Goal: Information Seeking & Learning: Learn about a topic

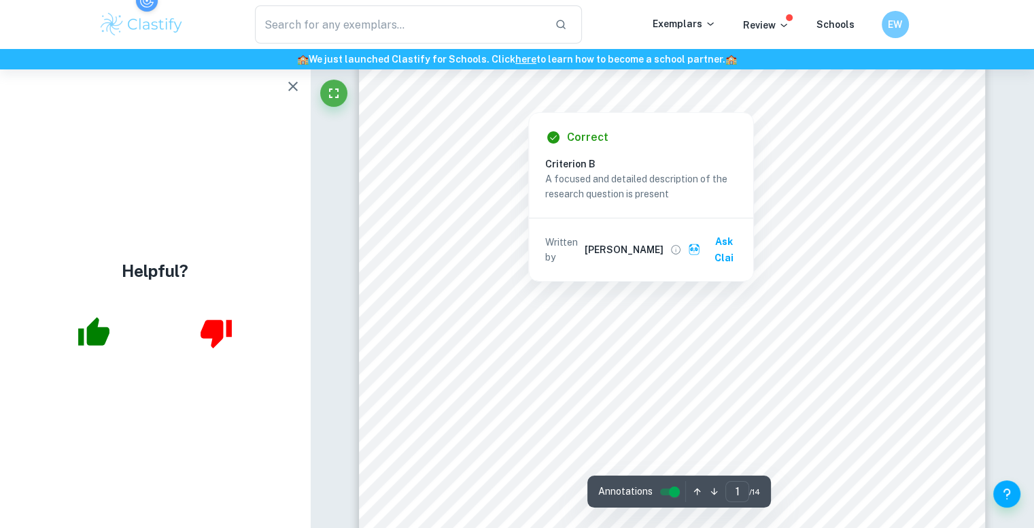
scroll to position [82, 0]
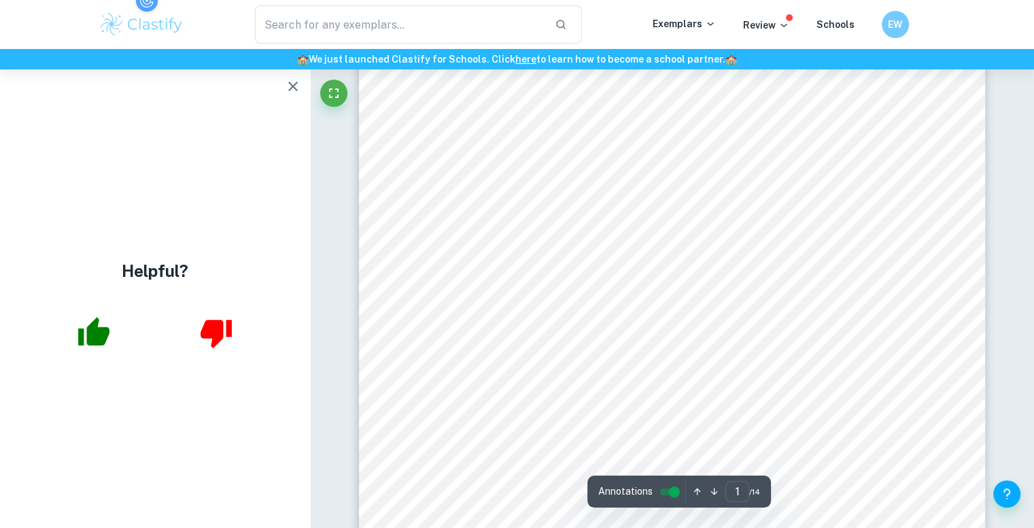
click at [390, 204] on div "Research Question: How does increasing the concentration of H 2 O 2 (0%, 1%, 1.…" at bounding box center [672, 406] width 627 height 811
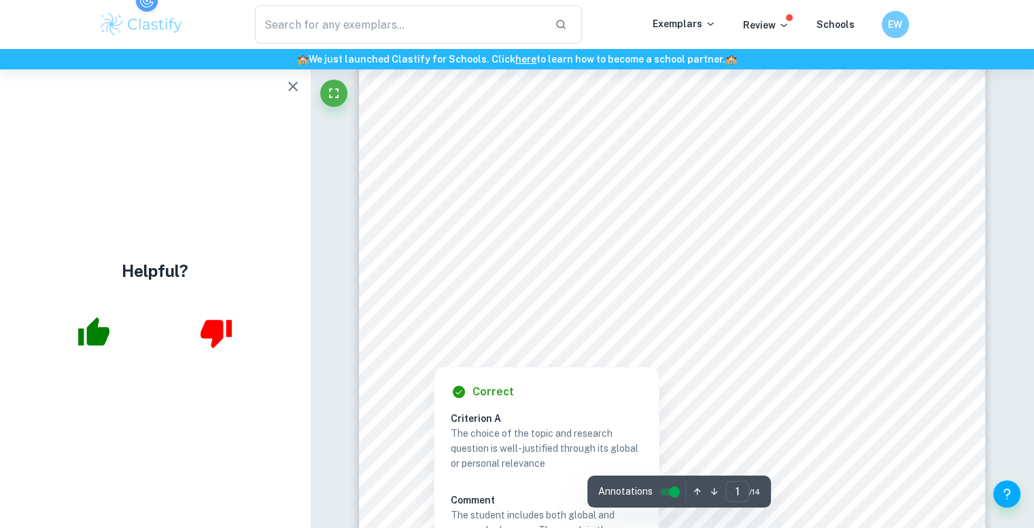
scroll to position [139, 0]
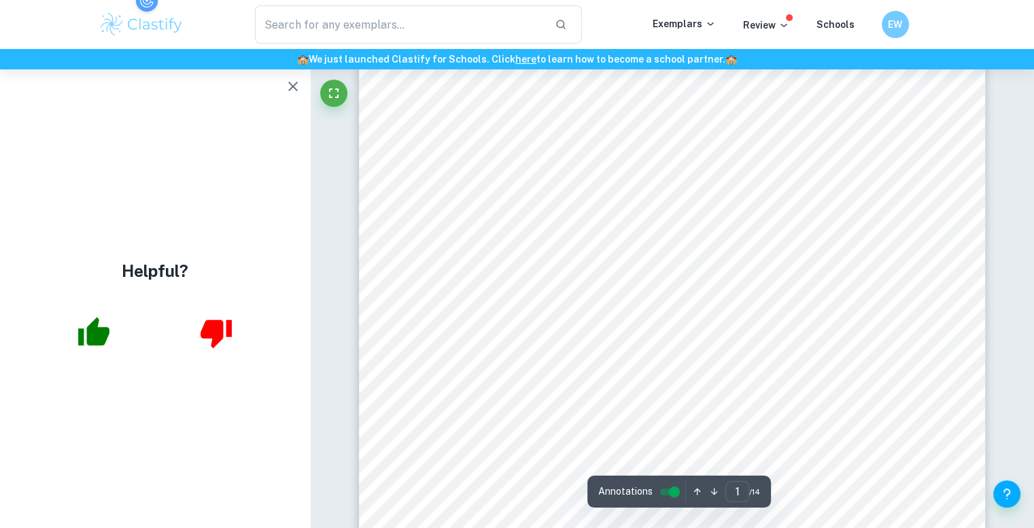
click at [391, 264] on div "Research Question: How does increasing the concentration of H 2 O 2 (0%, 1%, 1.…" at bounding box center [672, 349] width 627 height 811
click at [291, 92] on icon "button" at bounding box center [293, 86] width 16 height 16
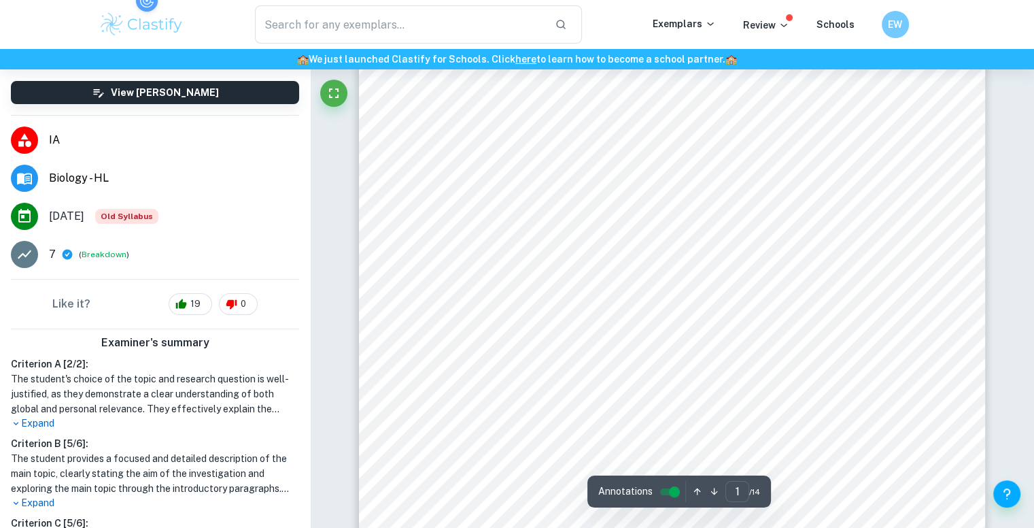
scroll to position [75, 0]
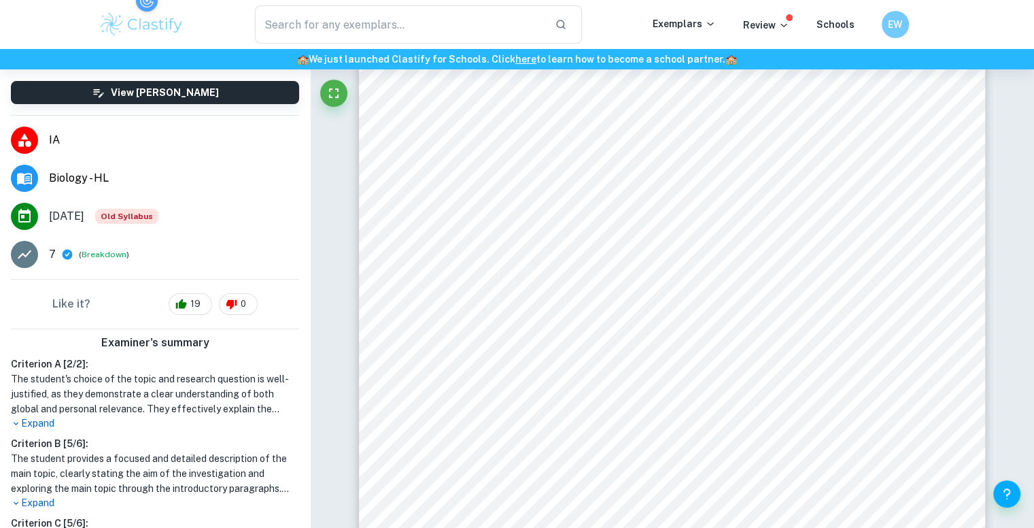
scroll to position [1220, 0]
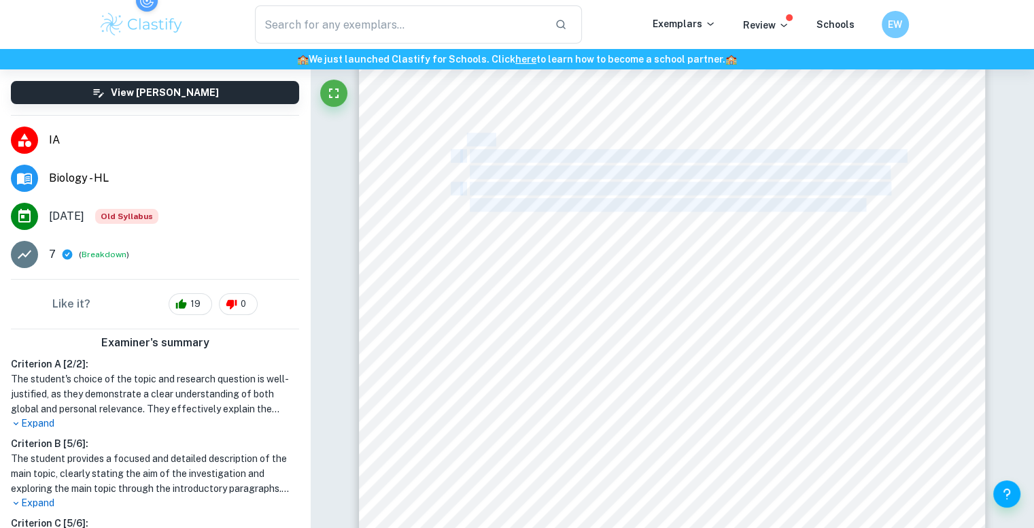
drag, startPoint x: 865, startPoint y: 201, endPoint x: 466, endPoint y: 145, distance: 402.4
click at [466, 145] on div "inside the seed to emerge and grow ([PERSON_NAME] et al, 2021). Additionally, H…" at bounding box center [672, 185] width 627 height 811
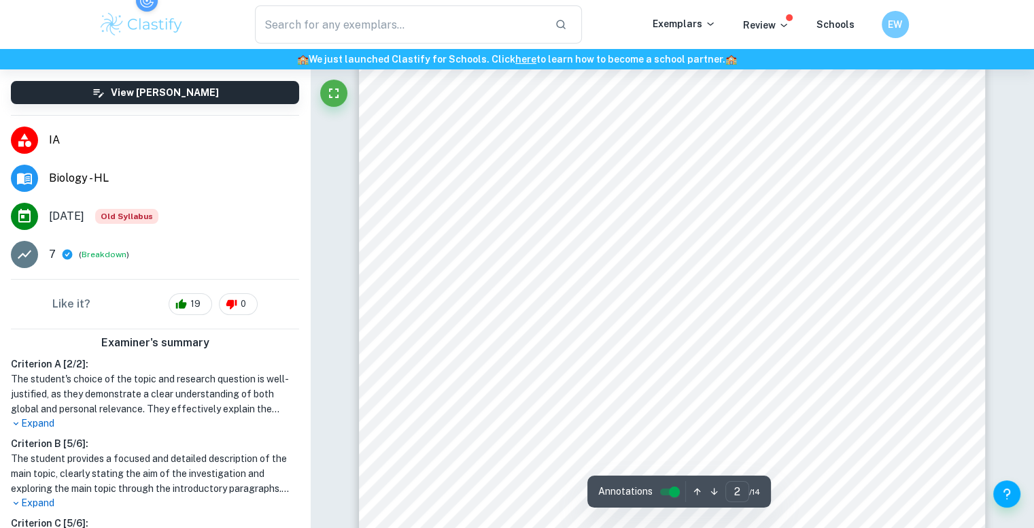
click at [732, 224] on div "inside the seed to emerge and grow ([PERSON_NAME] et al, 2021). Additionally, H…" at bounding box center [672, 185] width 627 height 811
drag, startPoint x: 869, startPoint y: 202, endPoint x: 772, endPoint y: 188, distance: 97.5
click at [772, 188] on div "inside the seed to emerge and grow ([PERSON_NAME] et al, 2021). Additionally, H…" at bounding box center [672, 185] width 627 height 811
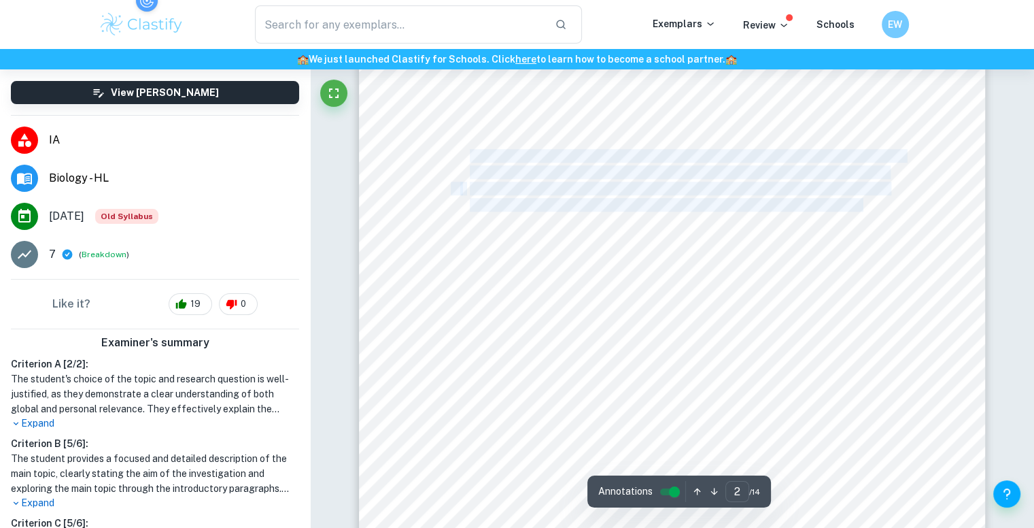
drag, startPoint x: 862, startPoint y: 206, endPoint x: 471, endPoint y: 156, distance: 394.9
click at [471, 156] on div "inside the seed to emerge and grow ([PERSON_NAME] et al, 2021). Additionally, H…" at bounding box center [672, 185] width 627 height 811
copy div "Germination rate (as measured by the percent of seeds germinated over 48 hours)…"
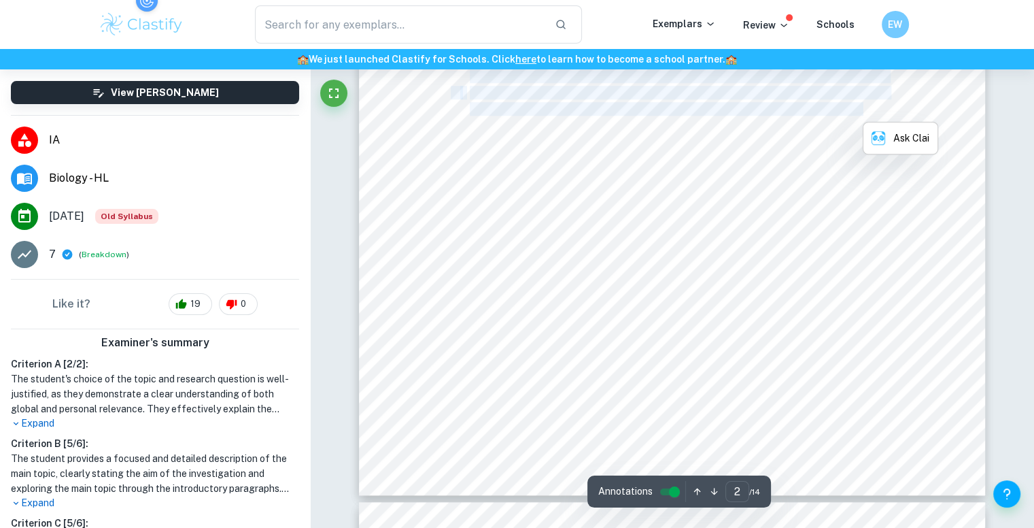
scroll to position [1316, 0]
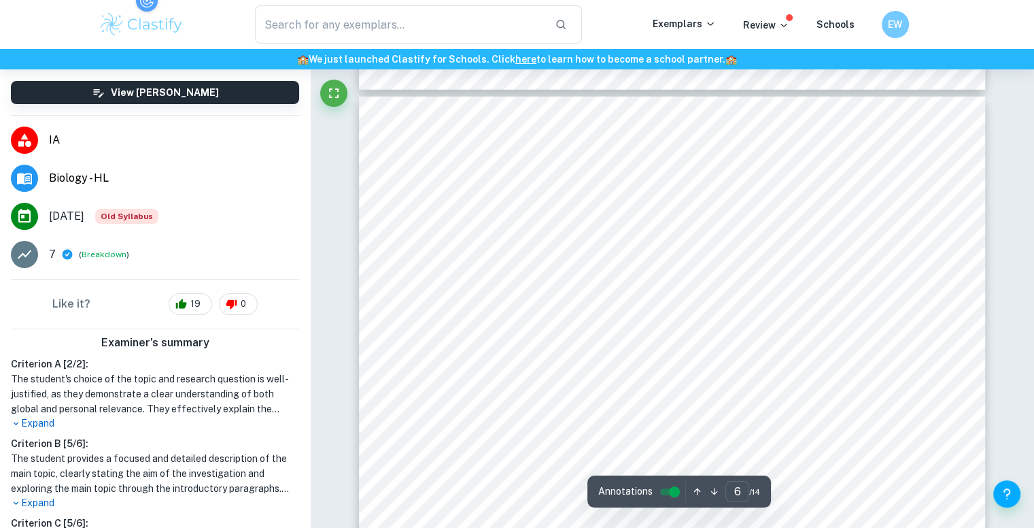
scroll to position [4176, 0]
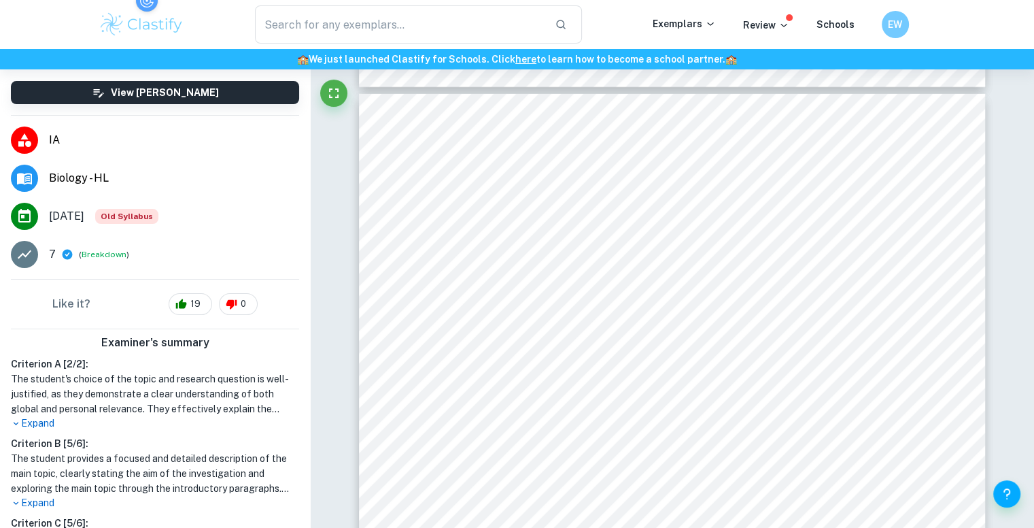
click at [664, 256] on span "the most bubbles as shown in Figure 2, which indicates that" at bounding box center [788, 262] width 293 height 12
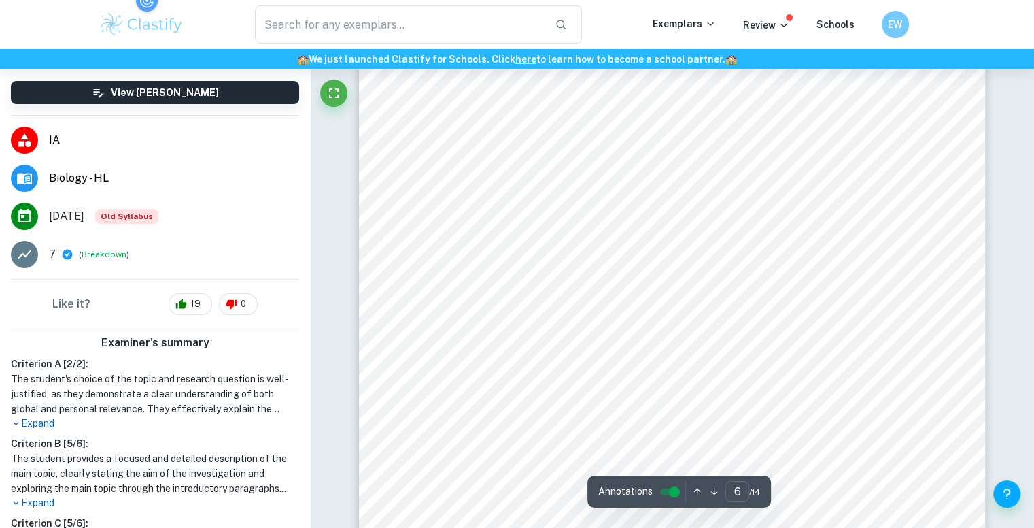
scroll to position [4508, 0]
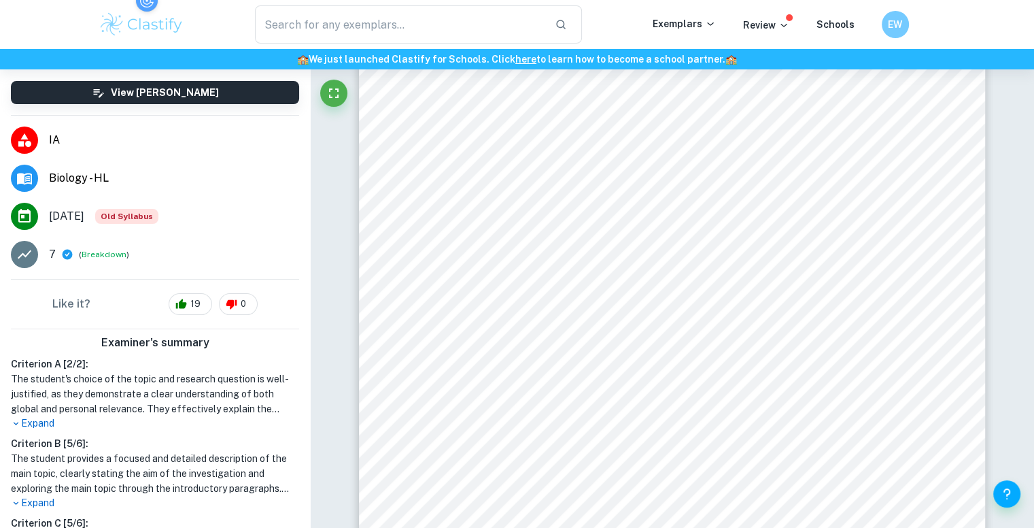
click at [657, 269] on div "Qualitative observations: Figure 3: Seeds soaked with 0% H 2 O 2 after 96 hours…" at bounding box center [672, 167] width 627 height 811
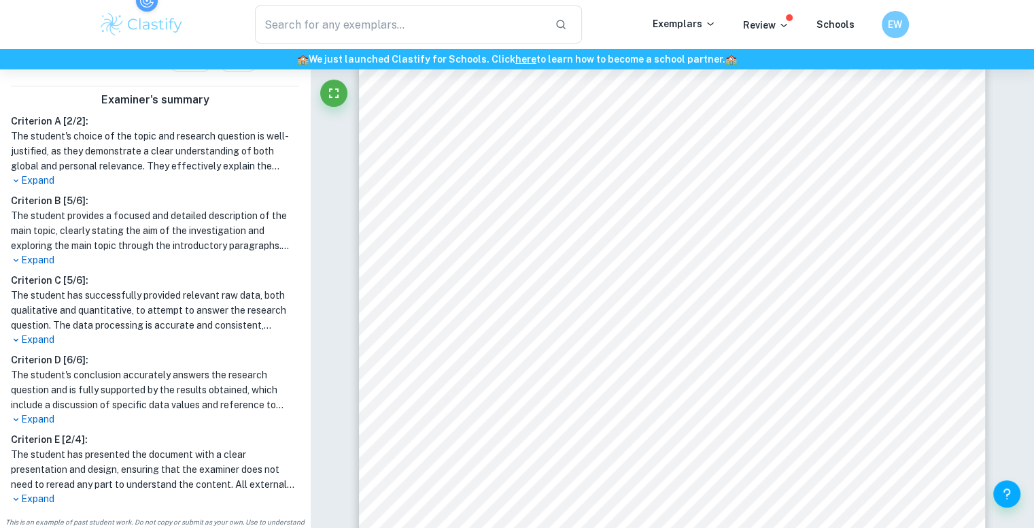
scroll to position [428, 0]
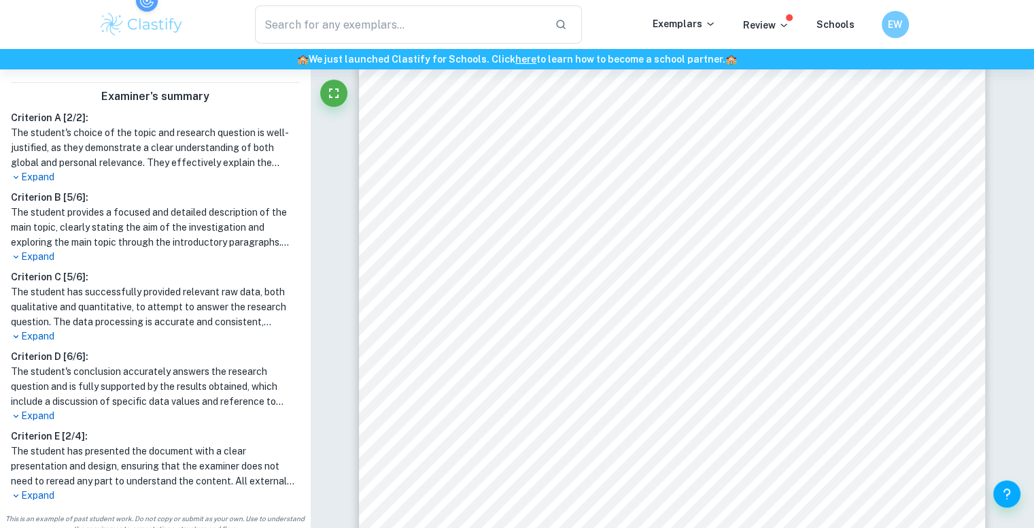
click at [64, 334] on p "Expand" at bounding box center [155, 336] width 288 height 14
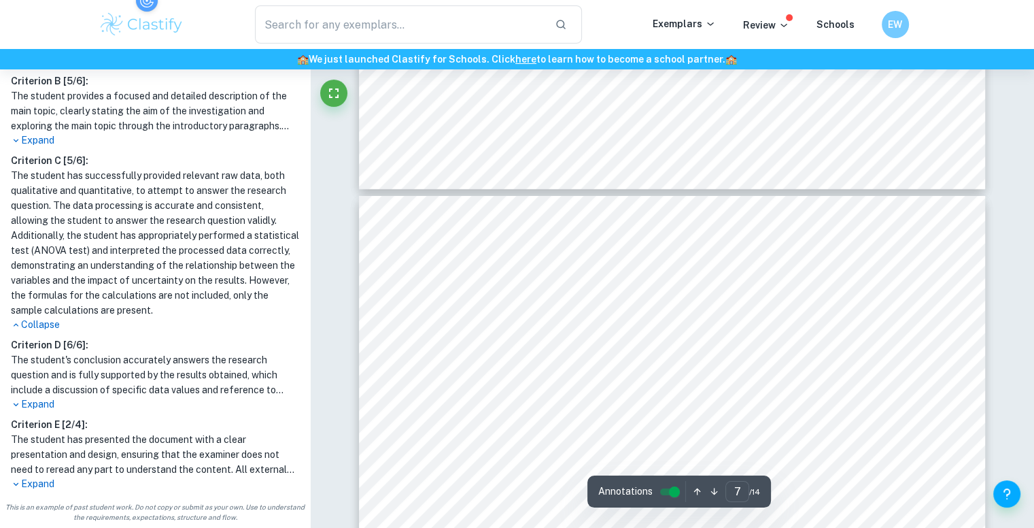
scroll to position [4889, 6]
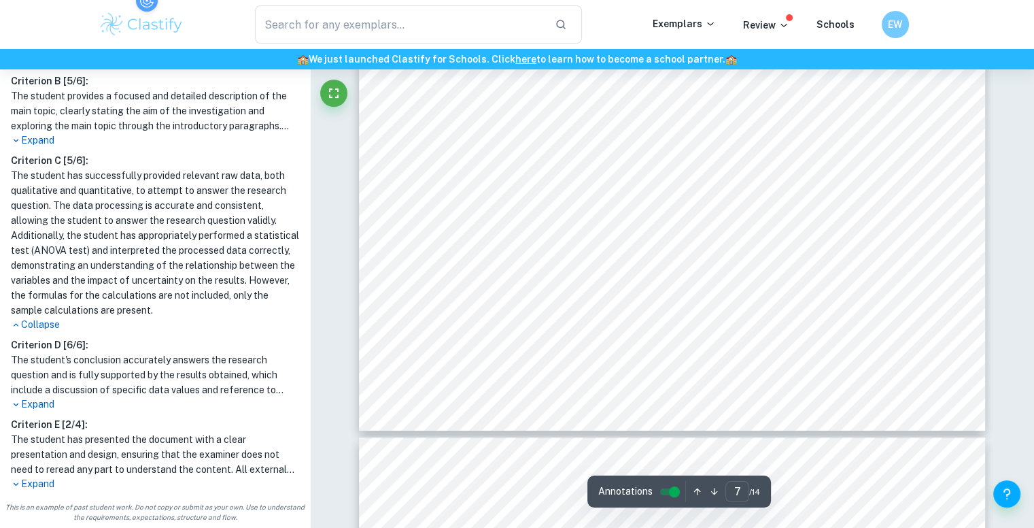
scroll to position [5468, 10]
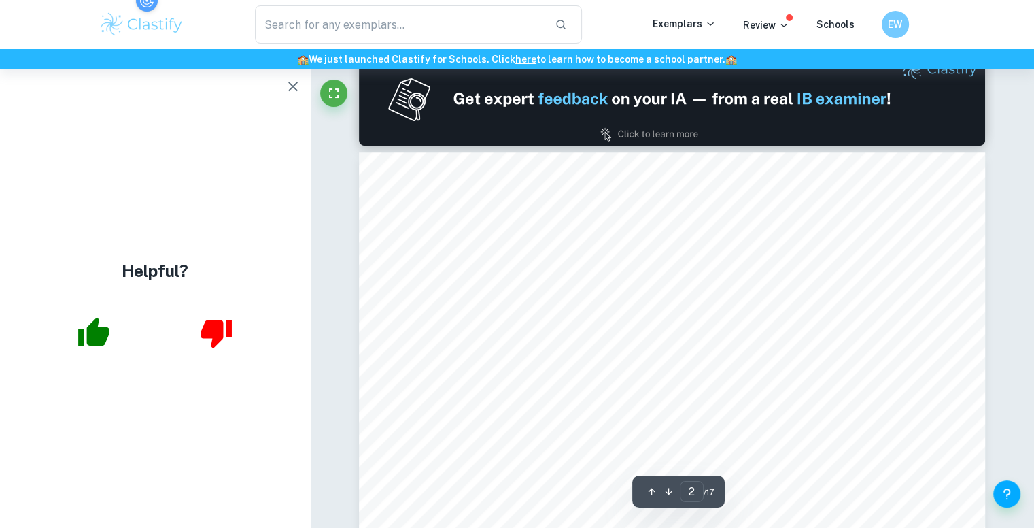
scroll to position [849, 0]
click at [296, 88] on icon "button" at bounding box center [293, 86] width 16 height 16
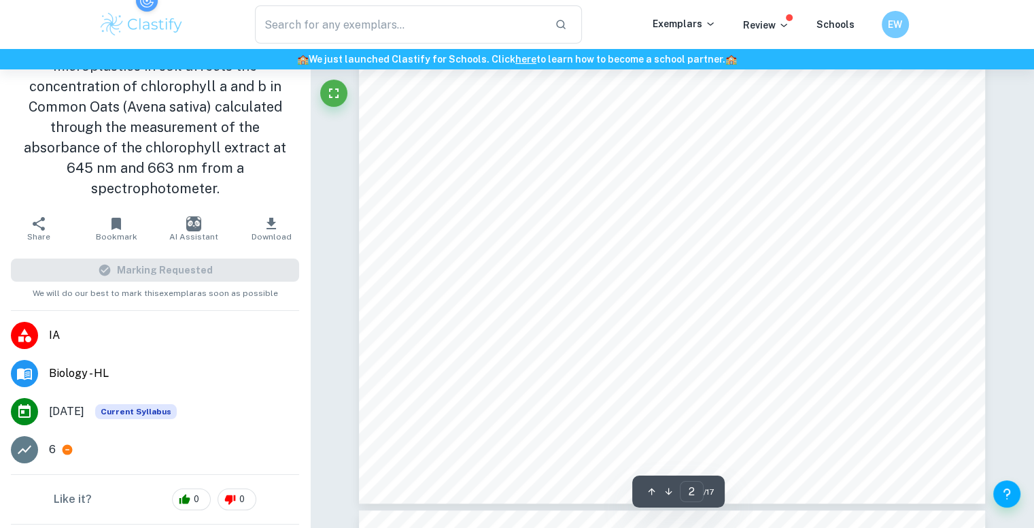
scroll to position [1367, 0]
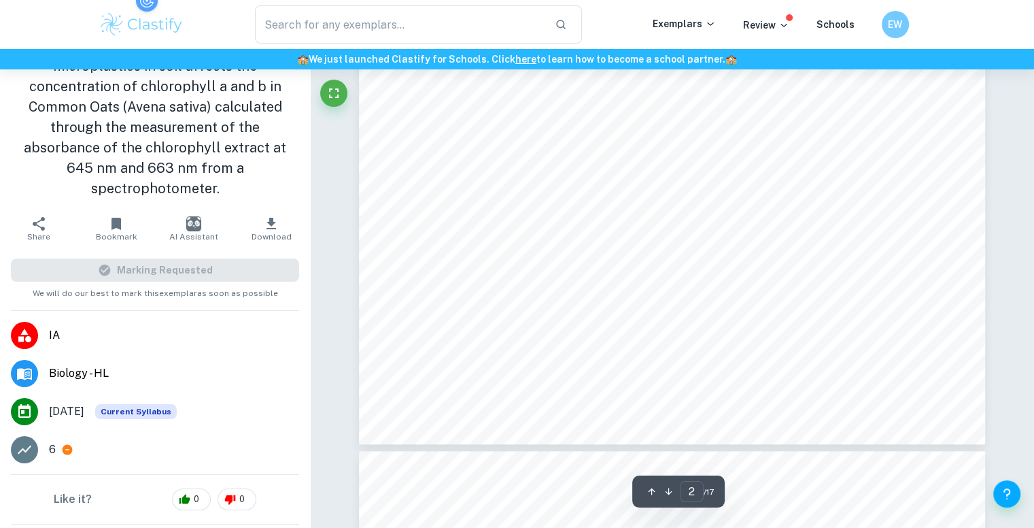
click at [65, 447] on icon at bounding box center [68, 450] width 10 height 10
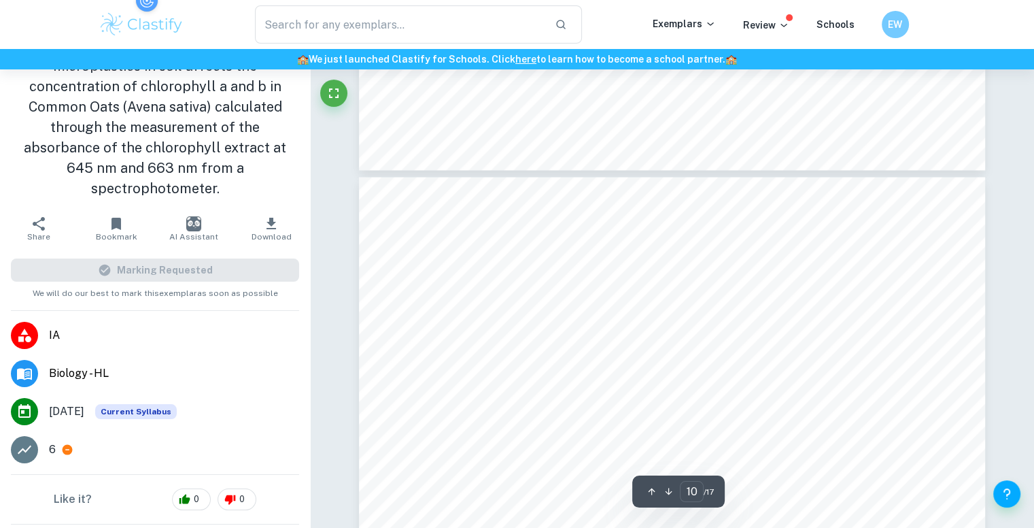
scroll to position [7362, 0]
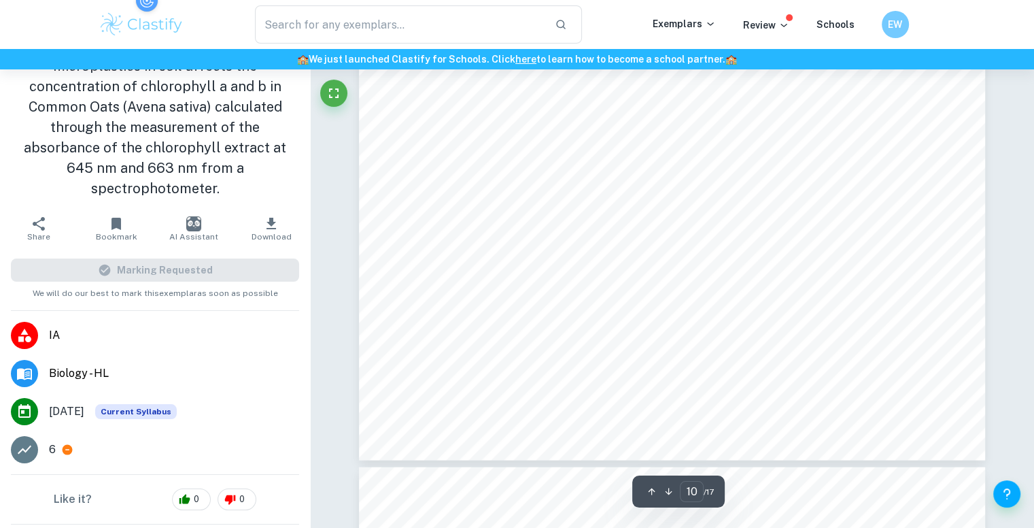
scroll to position [7895, 0]
click at [982, 269] on div "Raw Data Table 4: Raw Quantitative Data Independent Variable: Concentration of …" at bounding box center [672, 49] width 627 height 811
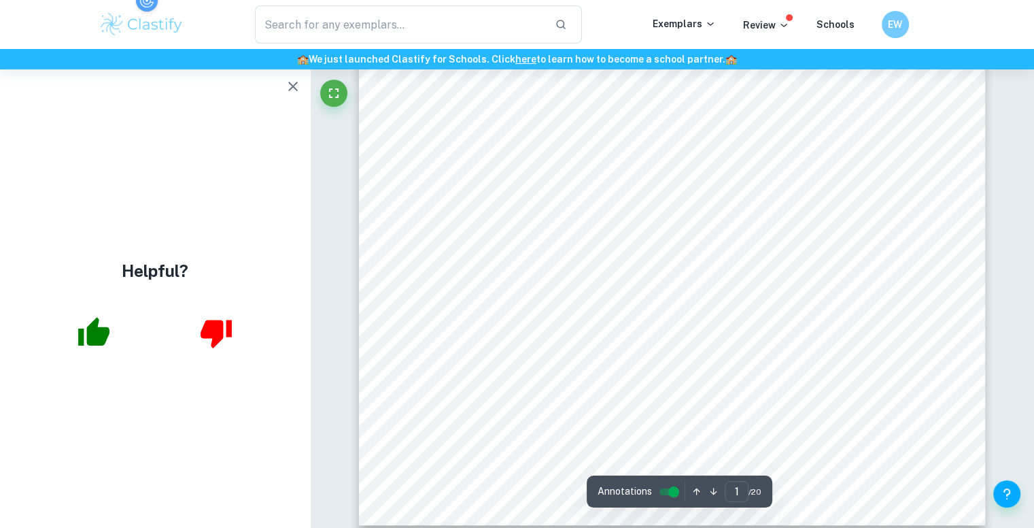
scroll to position [458, 10]
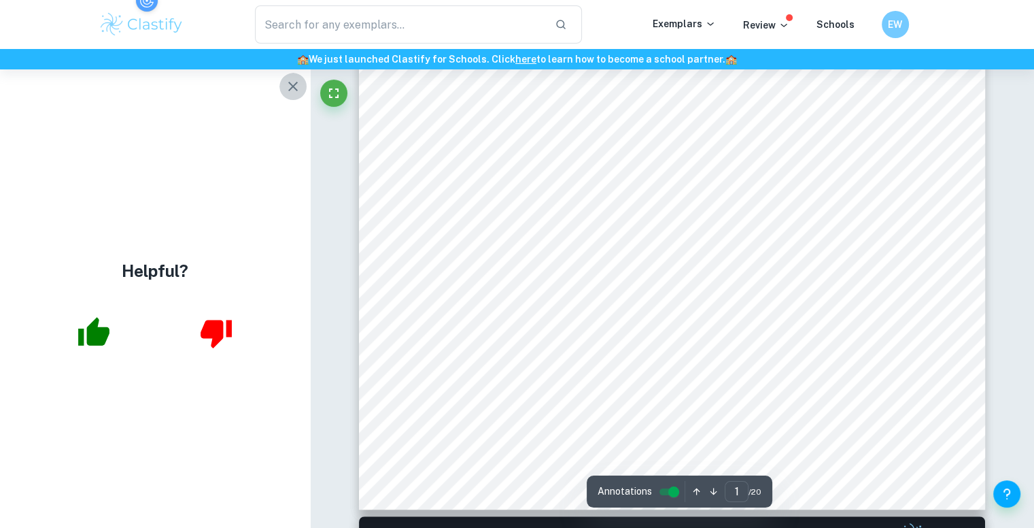
click at [279, 88] on button "button" at bounding box center [292, 86] width 27 height 27
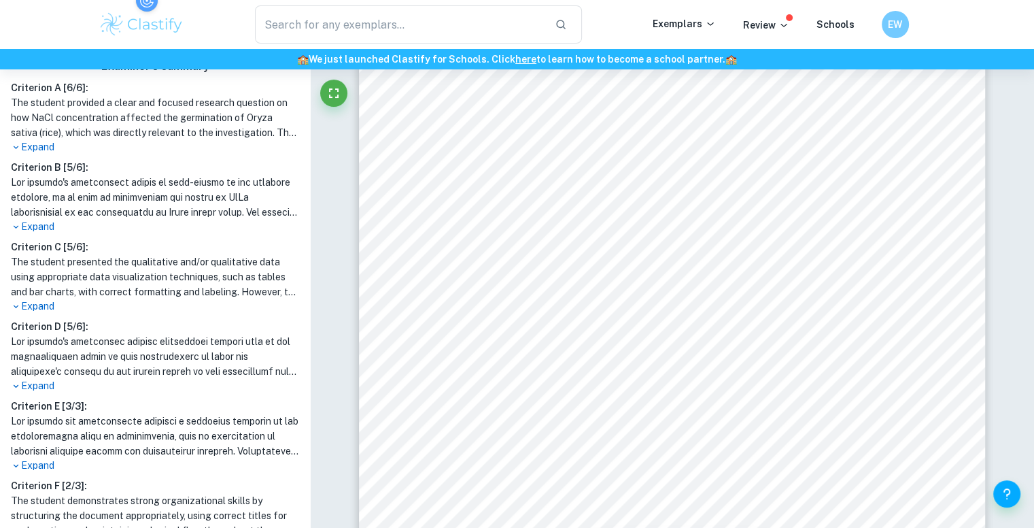
scroll to position [412, 0]
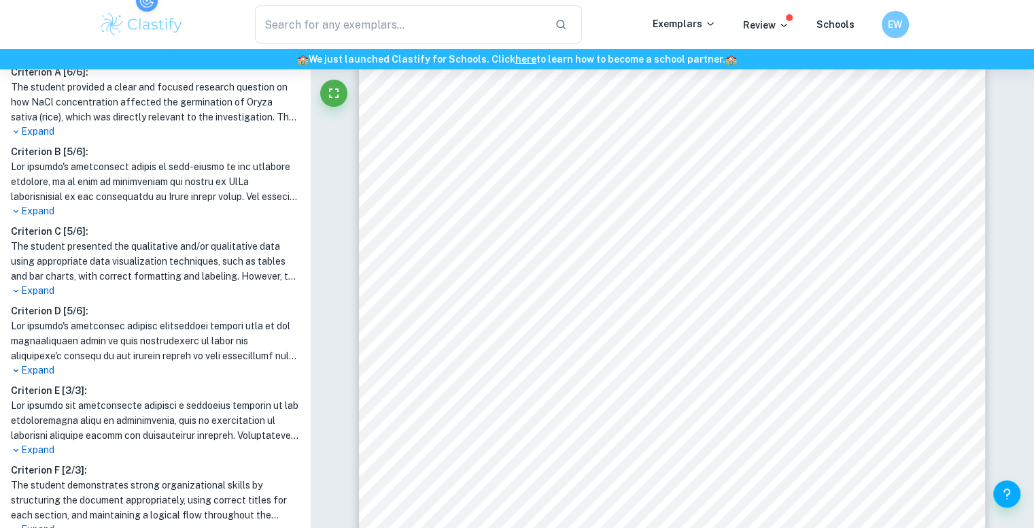
click at [120, 353] on h1 at bounding box center [155, 340] width 288 height 45
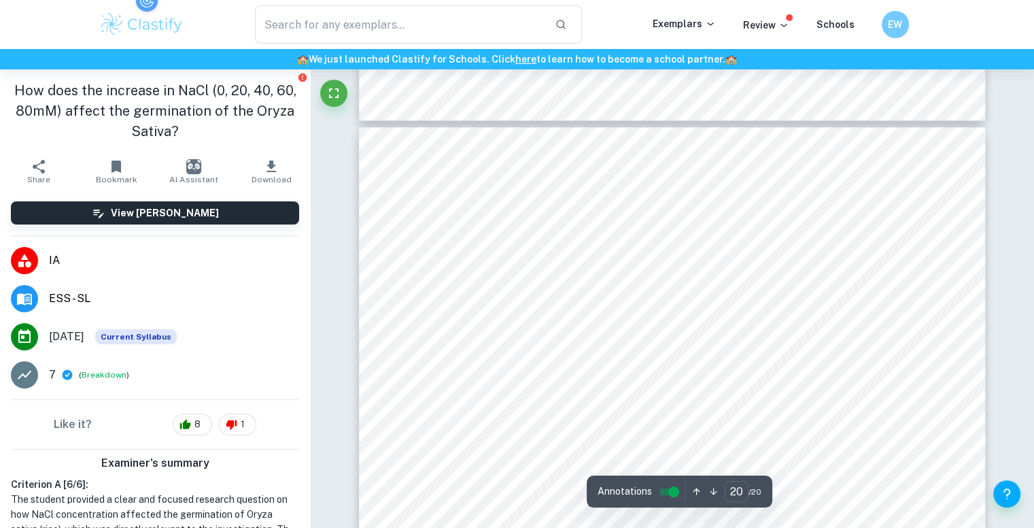
scroll to position [16992, 10]
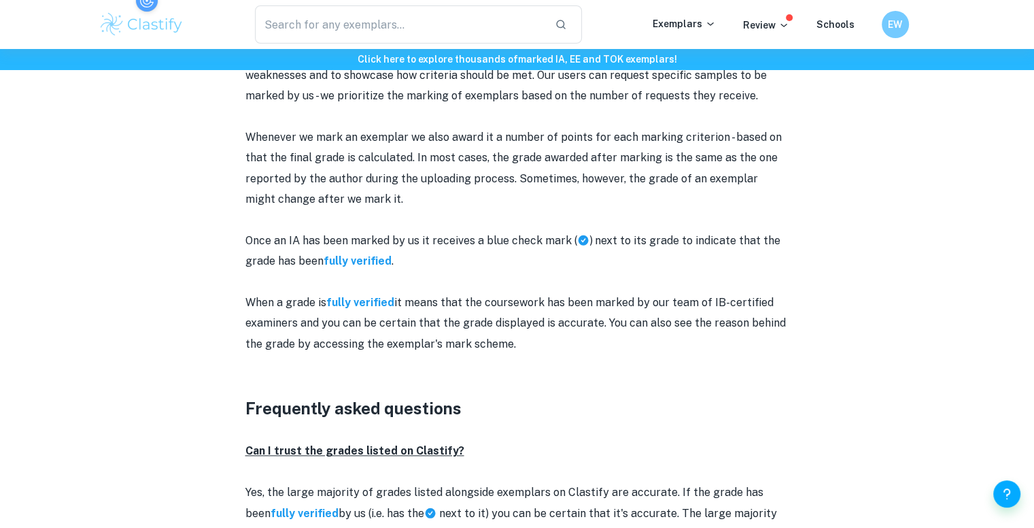
scroll to position [1397, 10]
